Goal: Task Accomplishment & Management: Manage account settings

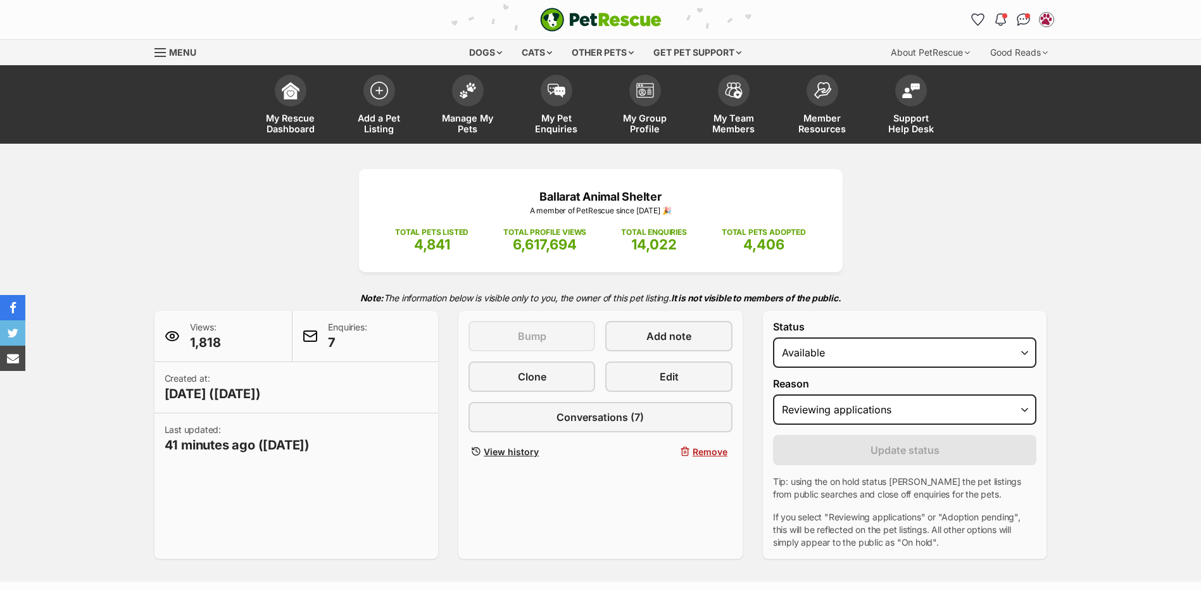
select select "active"
select select "reviewing_applications"
click at [1020, 27] on link "Conversations" at bounding box center [1023, 19] width 26 height 26
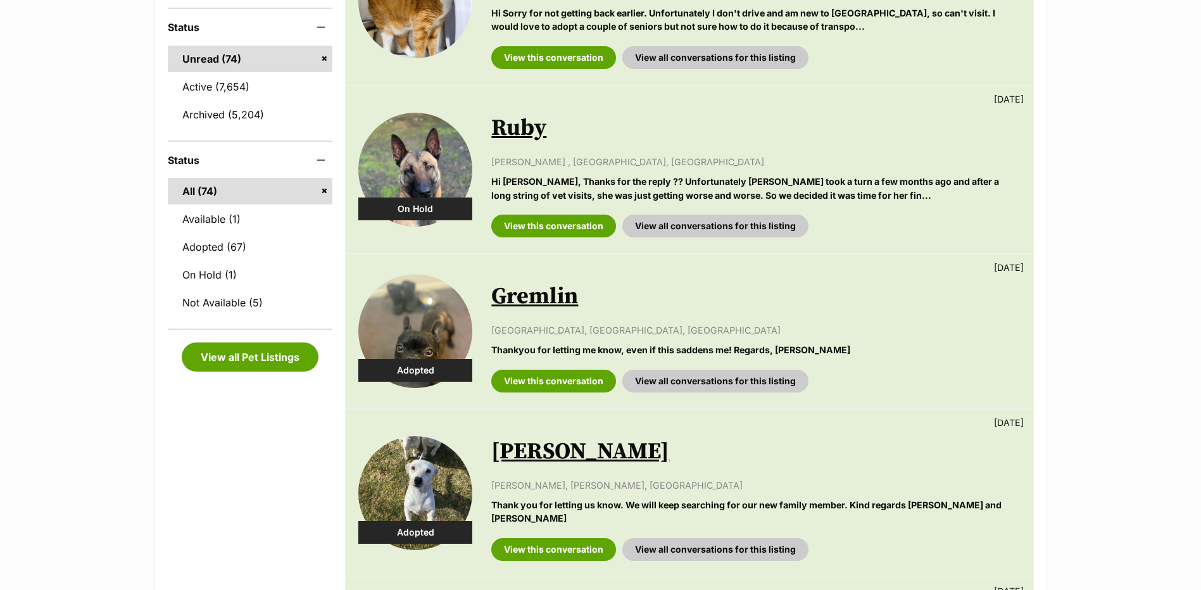
scroll to position [190, 0]
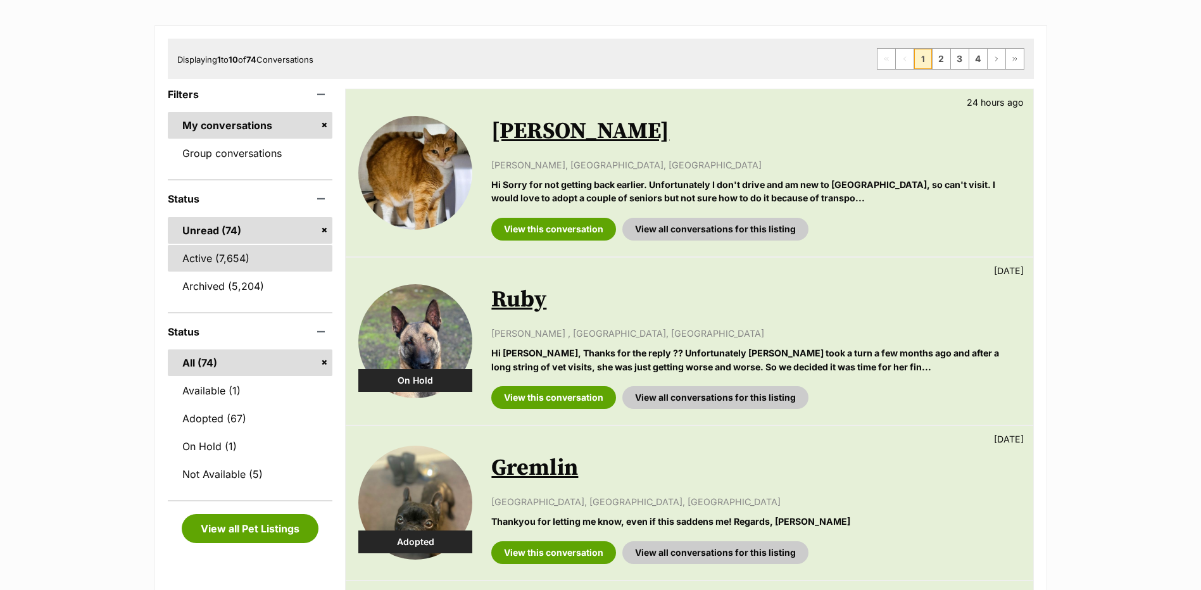
click at [249, 263] on link "Active (7,654)" at bounding box center [250, 258] width 165 height 27
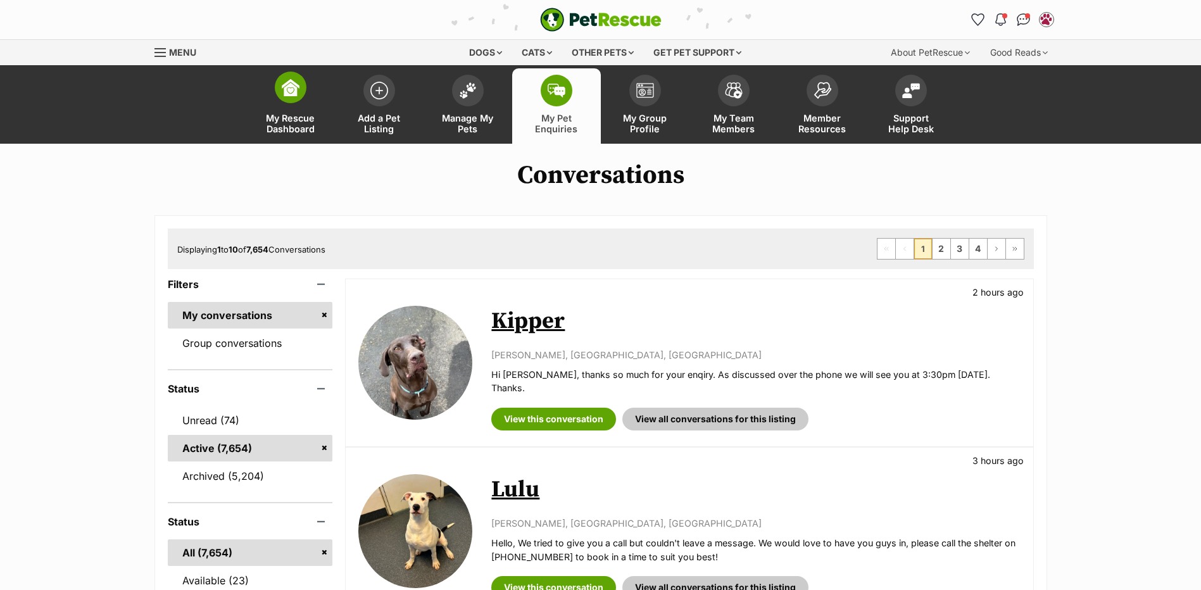
click at [299, 103] on link "My Rescue Dashboard" at bounding box center [290, 105] width 89 height 75
